Goal: Task Accomplishment & Management: Use online tool/utility

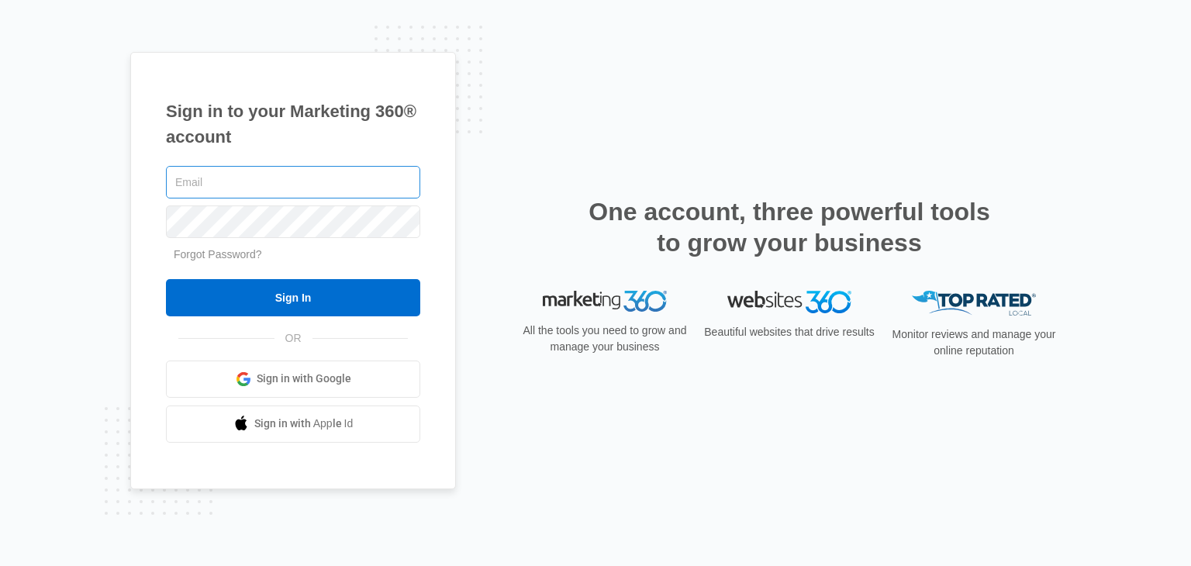
click at [381, 172] on input "text" at bounding box center [293, 182] width 254 height 33
type input "[EMAIL_ADDRESS][DOMAIN_NAME]"
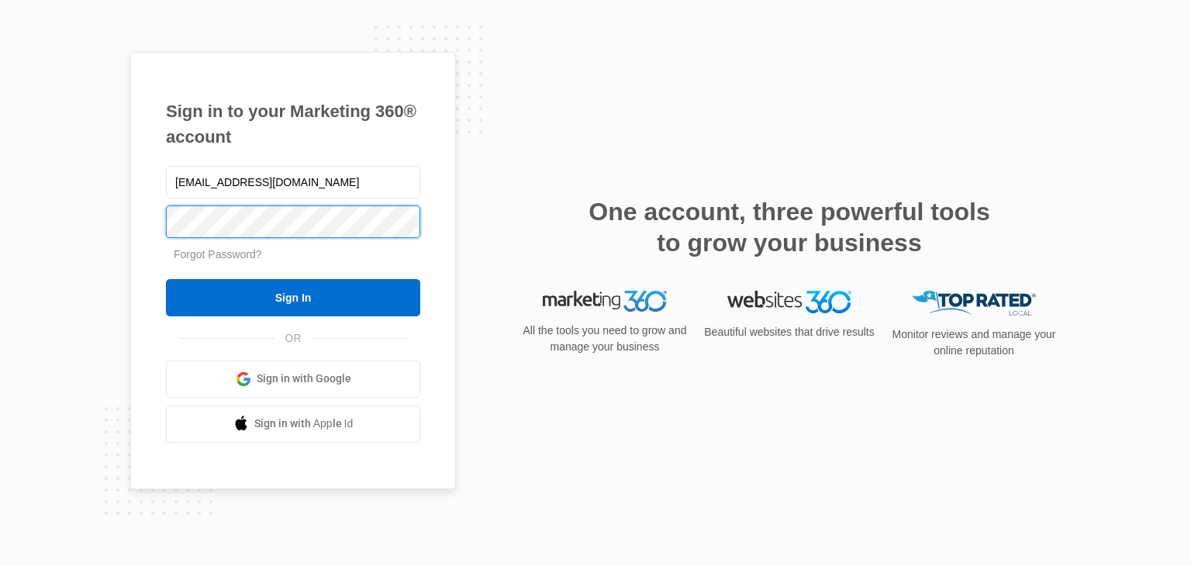
click at [166, 279] on input "Sign In" at bounding box center [293, 297] width 254 height 37
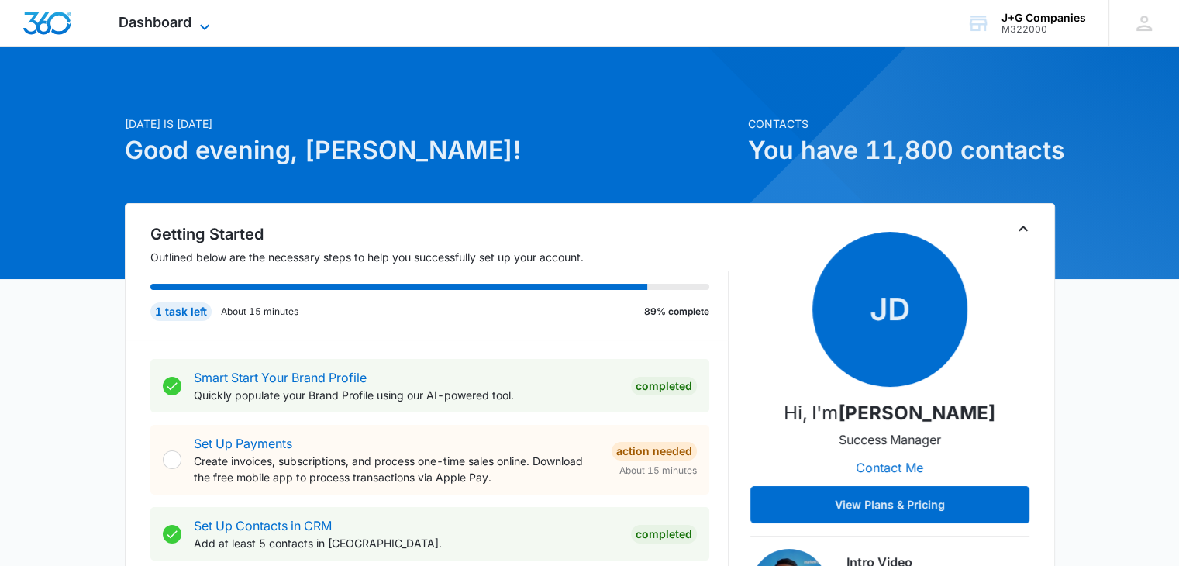
click at [167, 29] on span "Dashboard" at bounding box center [155, 22] width 73 height 16
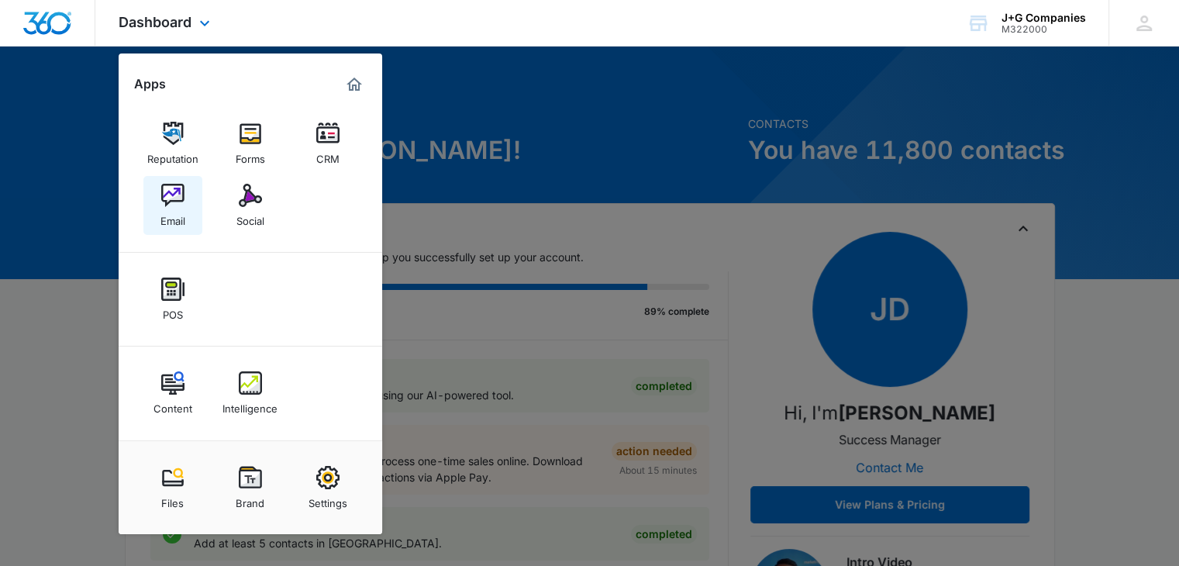
click at [185, 200] on link "Email" at bounding box center [172, 205] width 59 height 59
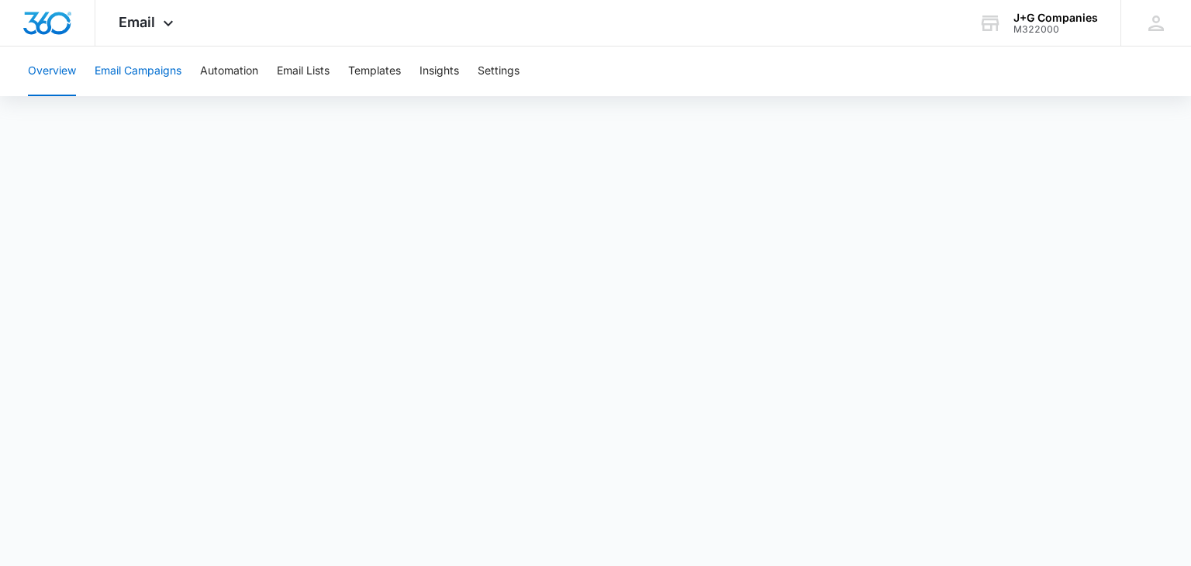
click at [147, 75] on button "Email Campaigns" at bounding box center [138, 72] width 87 height 50
click at [153, 78] on button "Email Campaigns" at bounding box center [138, 72] width 87 height 50
click at [132, 70] on button "Email Campaigns" at bounding box center [138, 72] width 87 height 50
click at [450, 67] on button "Insights" at bounding box center [439, 72] width 40 height 50
click at [164, 67] on button "Email Campaigns" at bounding box center [138, 72] width 87 height 50
